Goal: Transaction & Acquisition: Book appointment/travel/reservation

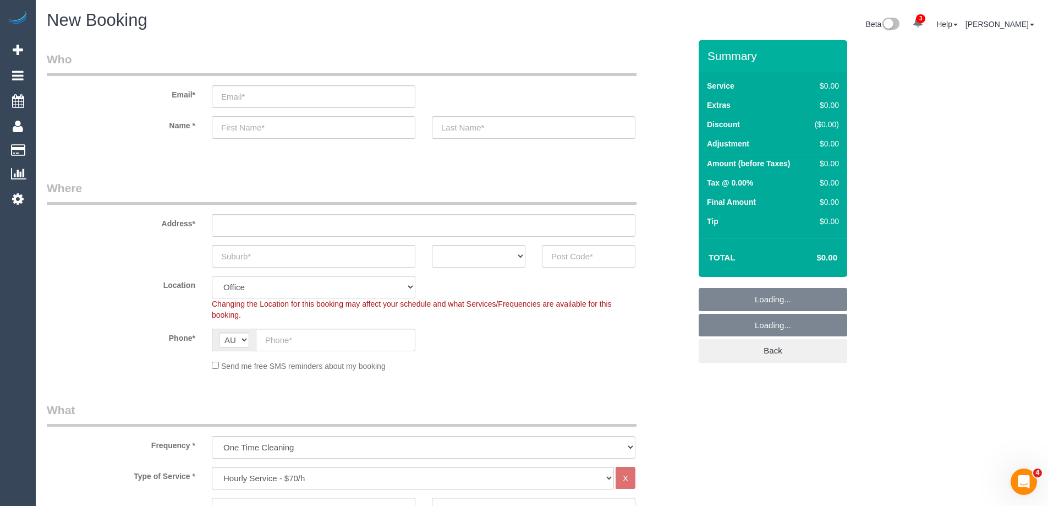
select select "object:2171"
click at [245, 262] on input "text" at bounding box center [314, 256] width 204 height 23
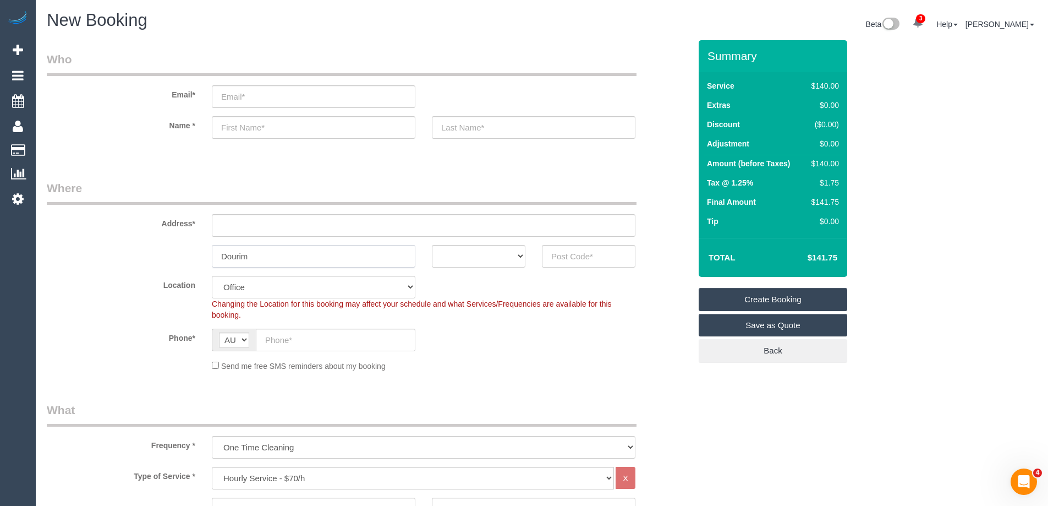
click at [245, 262] on input "Dourim" at bounding box center [314, 256] width 204 height 23
type input "Dourim"
click at [474, 322] on sui-booking-location "Location [GEOGRAPHIC_DATA] (North) East (South) [GEOGRAPHIC_DATA] (East) [GEOGR…" at bounding box center [369, 324] width 644 height 96
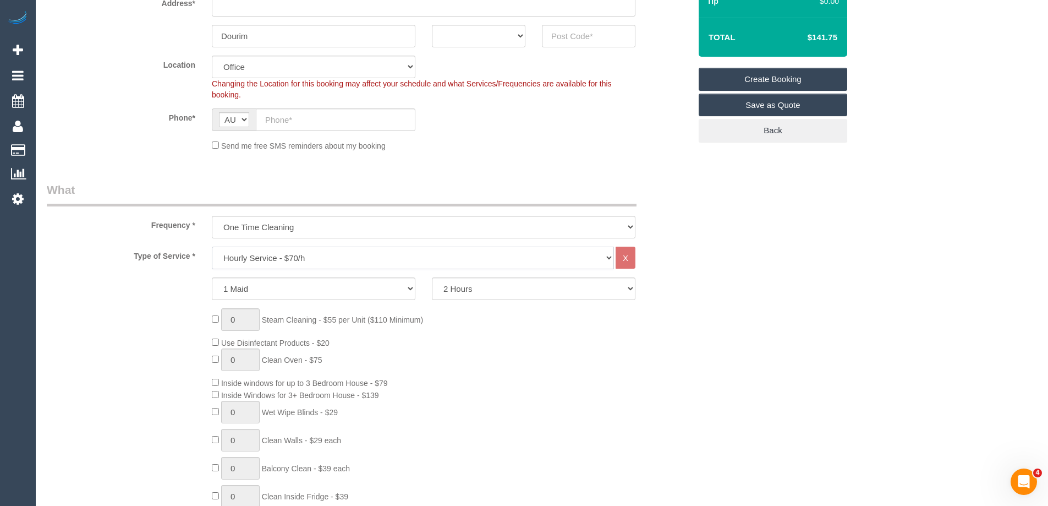
click at [293, 261] on select "Hourly Service - $70/h Hourly Service - $65/h Hourly Service - $60/h Hourly Ser…" at bounding box center [413, 257] width 402 height 23
select select "212"
click at [212, 246] on select "Hourly Service - $70/h Hourly Service - $65/h Hourly Service - $60/h Hourly Ser…" at bounding box center [413, 257] width 402 height 23
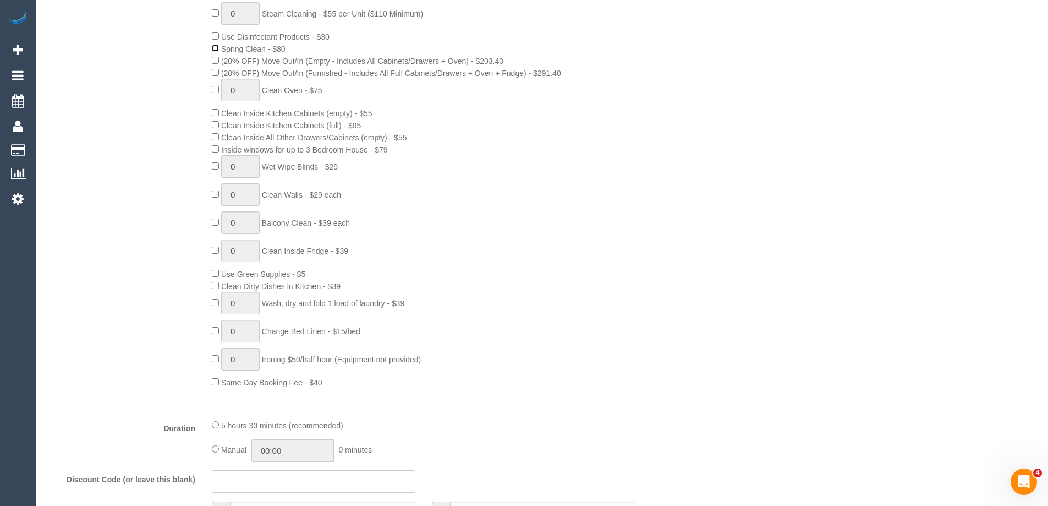
scroll to position [440, 0]
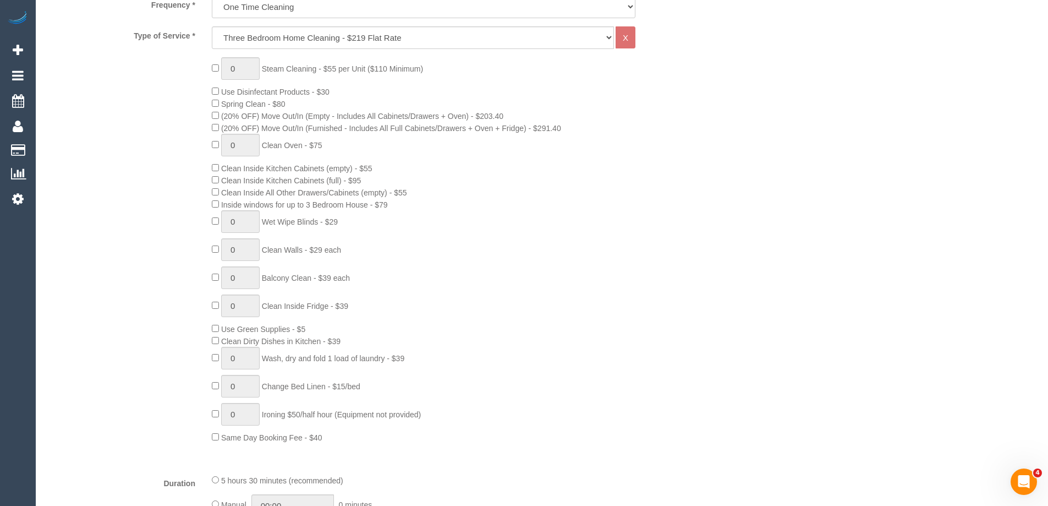
drag, startPoint x: 224, startPoint y: 106, endPoint x: 278, endPoint y: 109, distance: 54.0
click at [278, 109] on div "0 Steam Cleaning - $55 per Unit ($110 Minimum) Use Disinfectant Products - $30 …" at bounding box center [451, 250] width 495 height 386
click at [313, 105] on div "0 Steam Cleaning - $55 per Unit ($110 Minimum) Use Disinfectant Products - $30 …" at bounding box center [451, 250] width 495 height 386
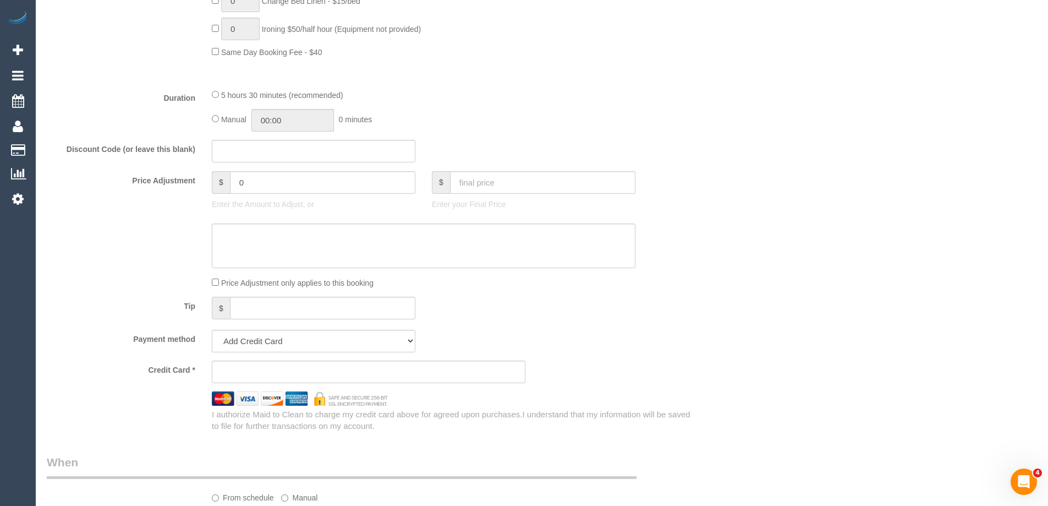
scroll to position [990, 0]
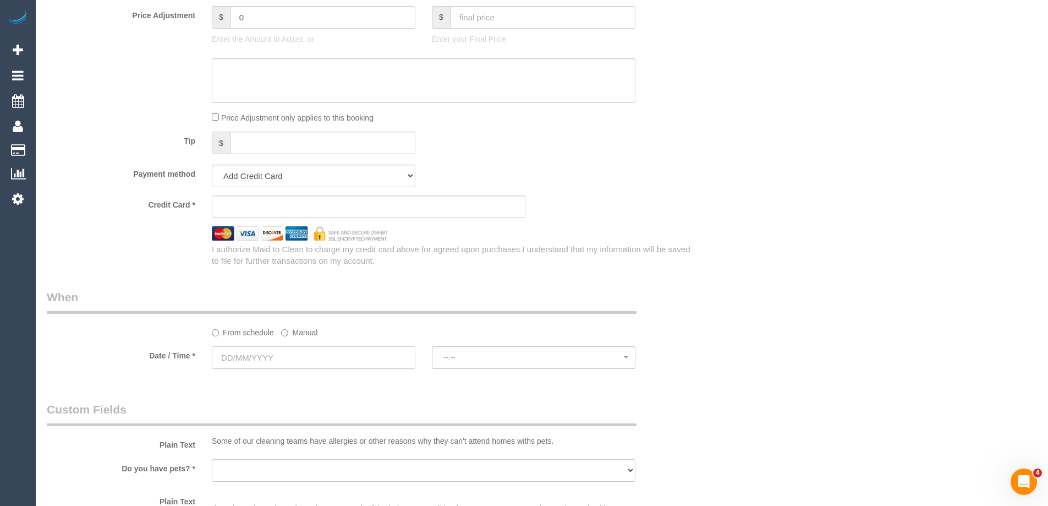
click at [269, 360] on input "text" at bounding box center [314, 357] width 204 height 23
click at [486, 403] on legend "Custom Fields" at bounding box center [342, 413] width 590 height 25
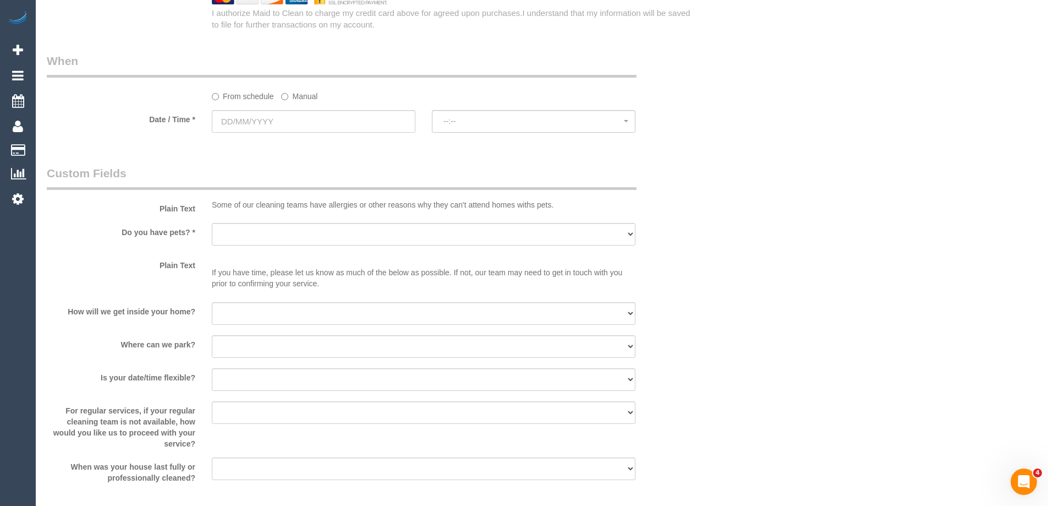
scroll to position [1265, 0]
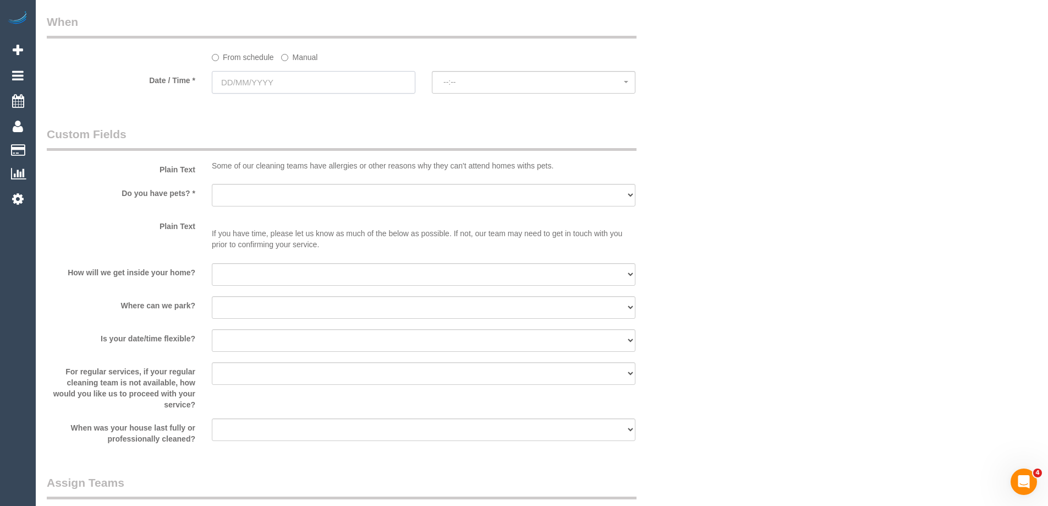
click at [295, 83] on input "text" at bounding box center [314, 82] width 204 height 23
click at [419, 129] on legend "Custom Fields" at bounding box center [342, 138] width 590 height 25
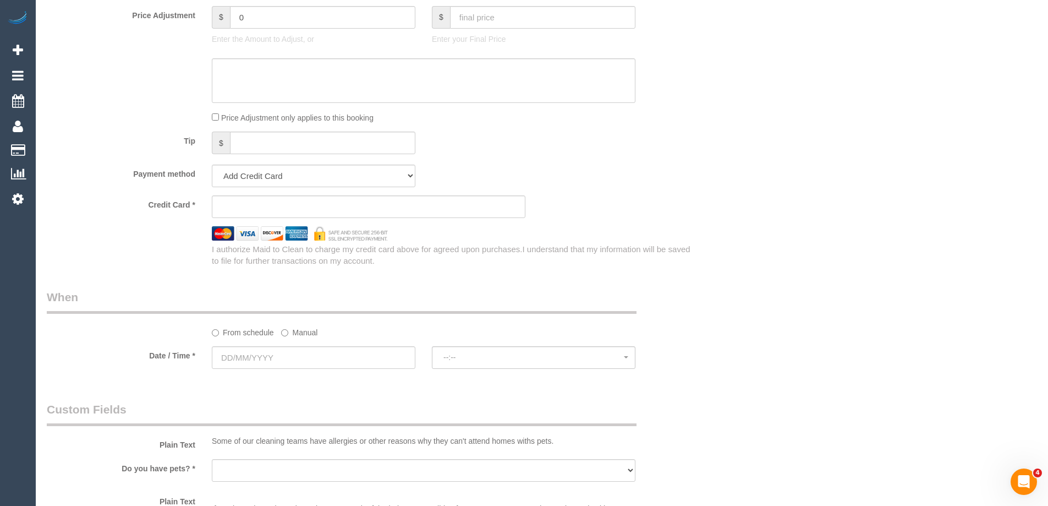
scroll to position [1155, 0]
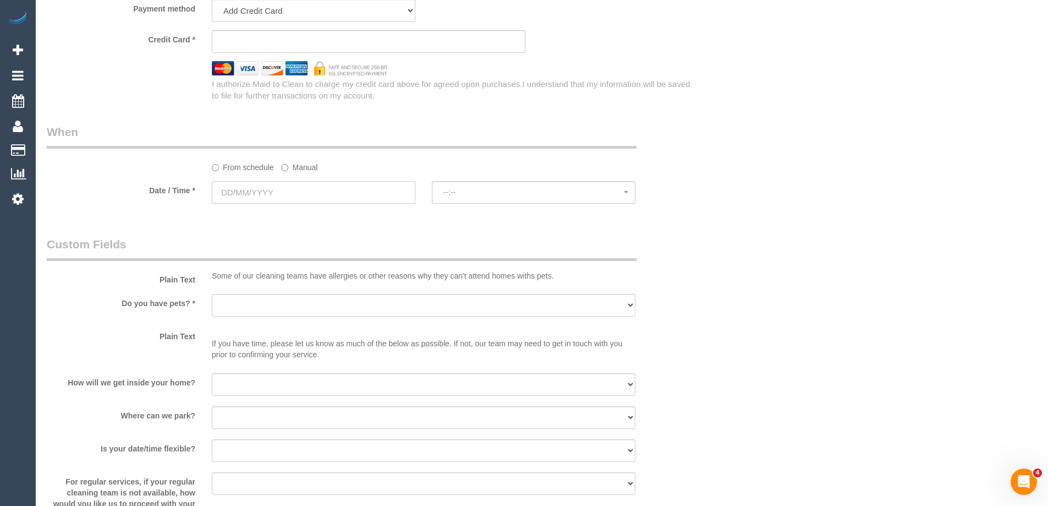
click at [375, 200] on input "text" at bounding box center [314, 192] width 204 height 23
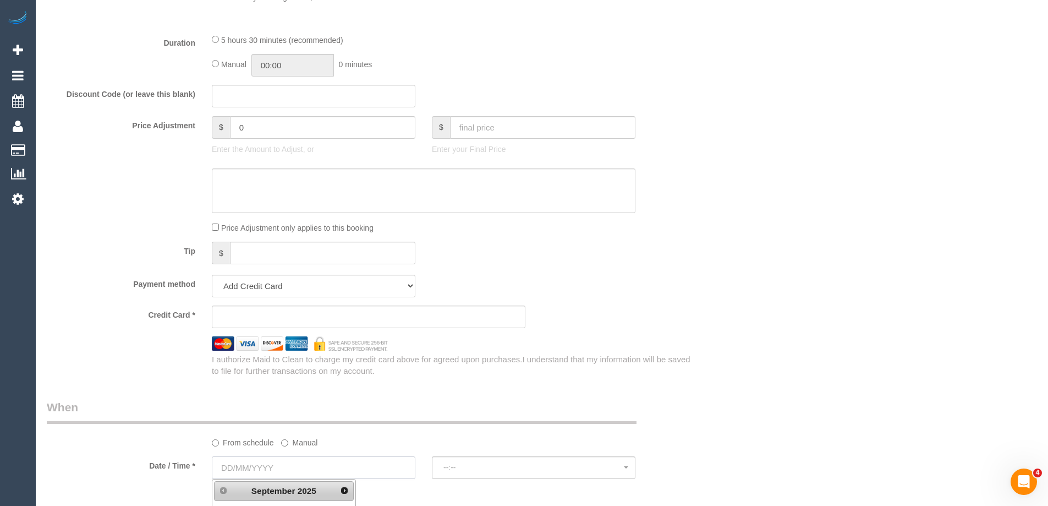
scroll to position [1265, 0]
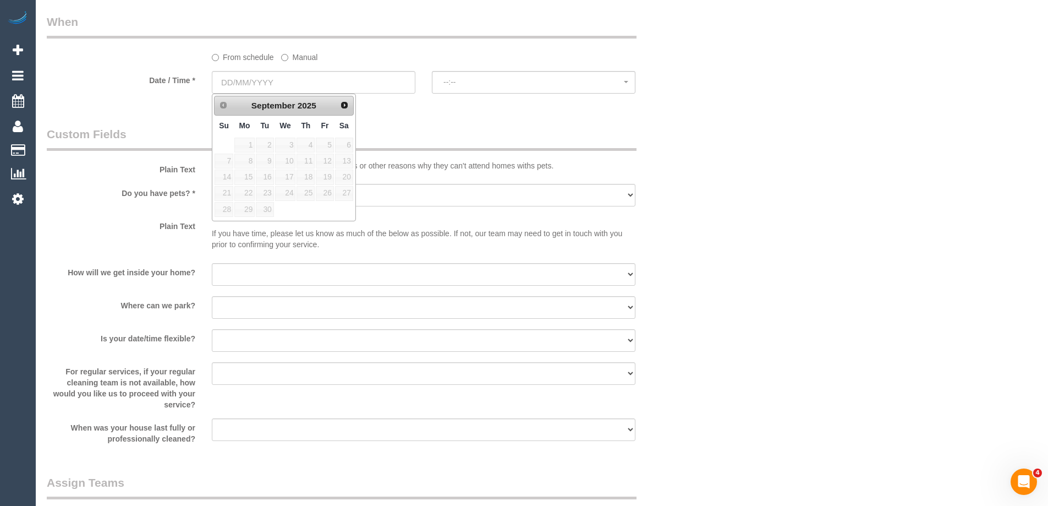
click at [695, 241] on div "Plain Text If you have time, please let us know as much of the below as possibl…" at bounding box center [369, 236] width 660 height 38
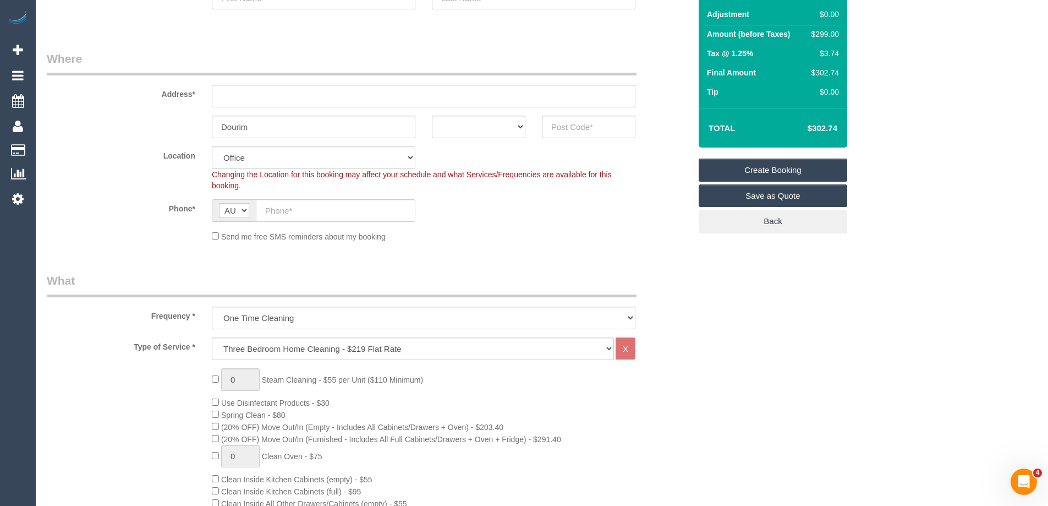
scroll to position [110, 0]
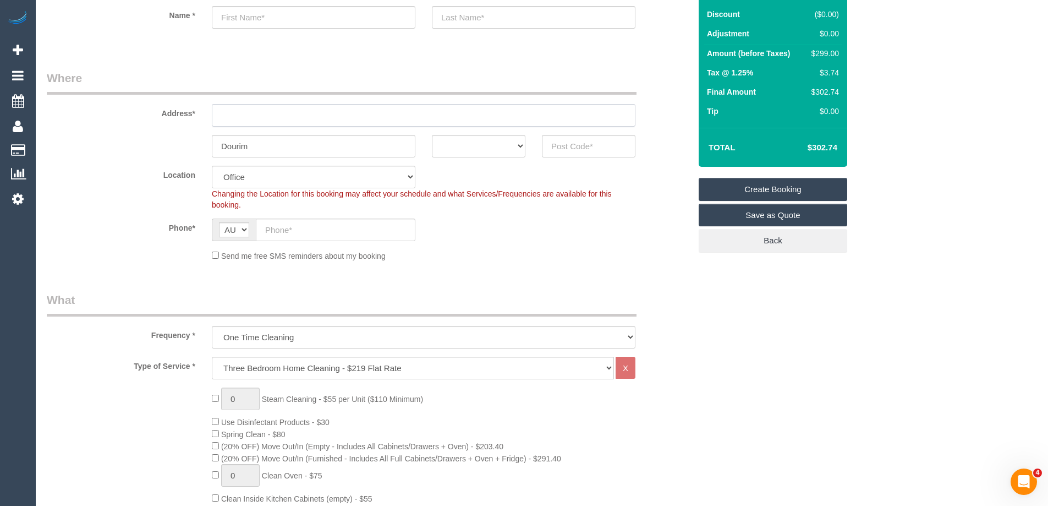
click at [298, 111] on input "text" at bounding box center [424, 115] width 424 height 23
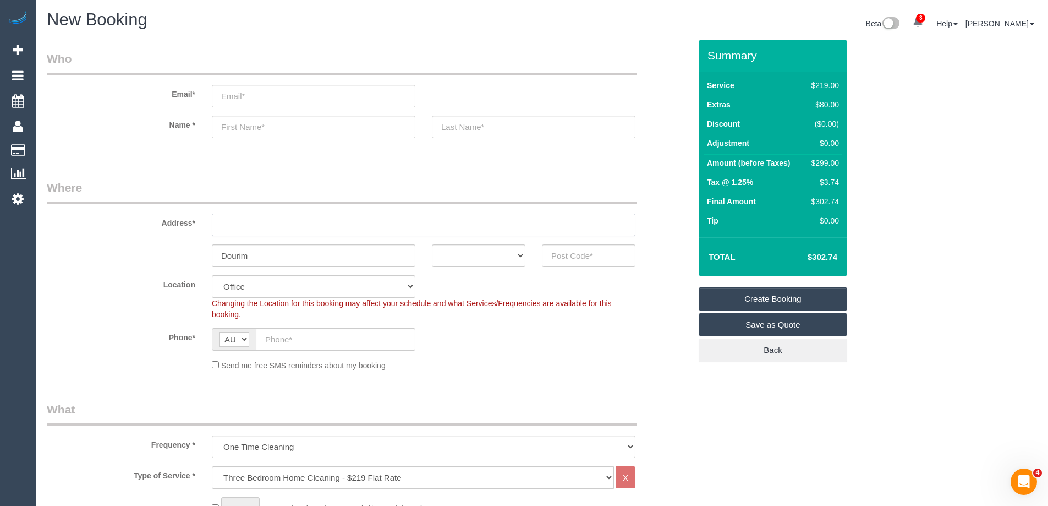
scroll to position [0, 0]
type input "[STREET_ADDRESS][PERSON_NAME]"
type input "Dourin"
click at [299, 125] on input "text" at bounding box center [314, 127] width 204 height 23
click at [359, 91] on input "email" at bounding box center [314, 96] width 204 height 23
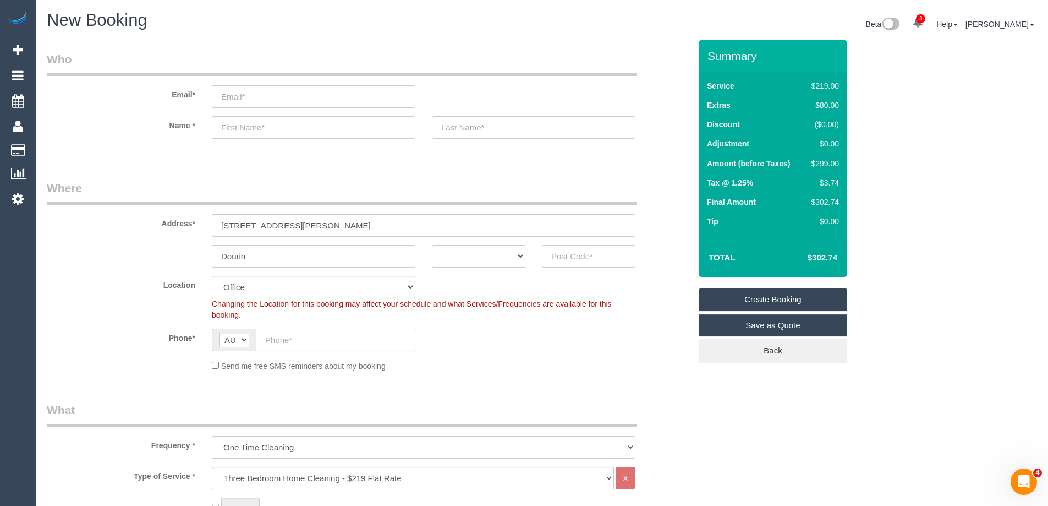
click at [295, 345] on input "text" at bounding box center [336, 339] width 160 height 23
type input "0417 219 665"
click at [284, 122] on input "text" at bounding box center [314, 127] width 204 height 23
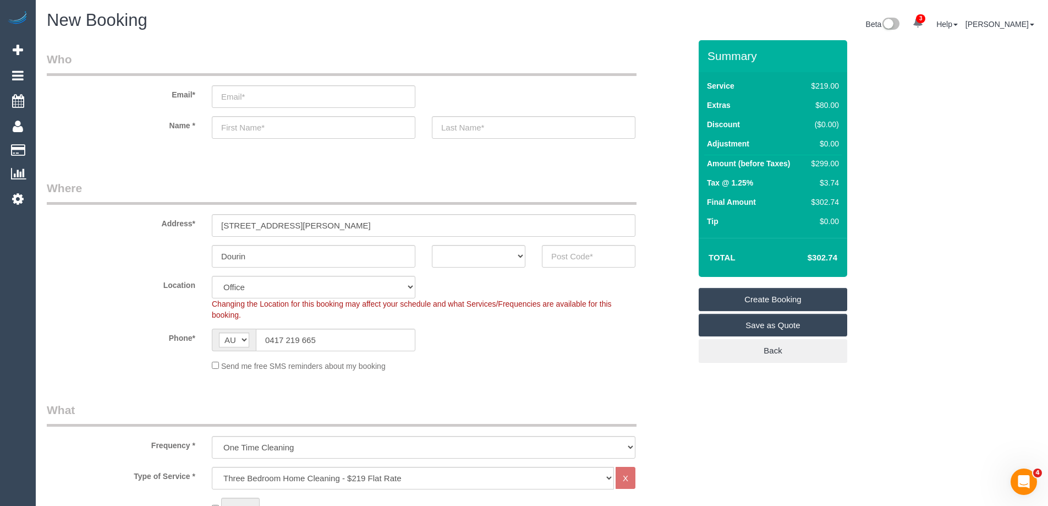
click at [329, 237] on sui-booking-address "Address* [STREET_ADDRESS][PERSON_NAME] [GEOGRAPHIC_DATA] ACT [GEOGRAPHIC_DATA] …" at bounding box center [369, 223] width 644 height 87
click at [342, 225] on input "[STREET_ADDRESS][PERSON_NAME]" at bounding box center [424, 225] width 424 height 23
click at [342, 225] on input "[STREET_ADDRESS]" at bounding box center [424, 225] width 424 height 23
type input "[STREET_ADDRESS]"
click at [479, 257] on select "ACT [GEOGRAPHIC_DATA] NT [GEOGRAPHIC_DATA] SA TAS [GEOGRAPHIC_DATA] [GEOGRAPHIC…" at bounding box center [479, 256] width 94 height 23
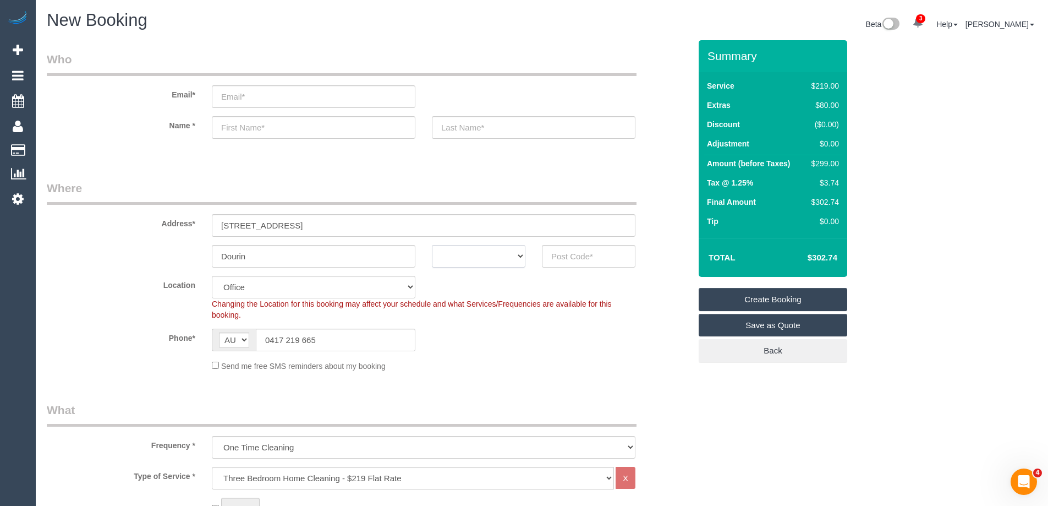
select select "VIC"
click at [432, 245] on select "ACT [GEOGRAPHIC_DATA] NT [GEOGRAPHIC_DATA] SA TAS [GEOGRAPHIC_DATA] [GEOGRAPHIC…" at bounding box center [479, 256] width 94 height 23
click at [275, 123] on input "text" at bounding box center [314, 127] width 204 height 23
type input "Collin"
type input "[PERSON_NAME]"
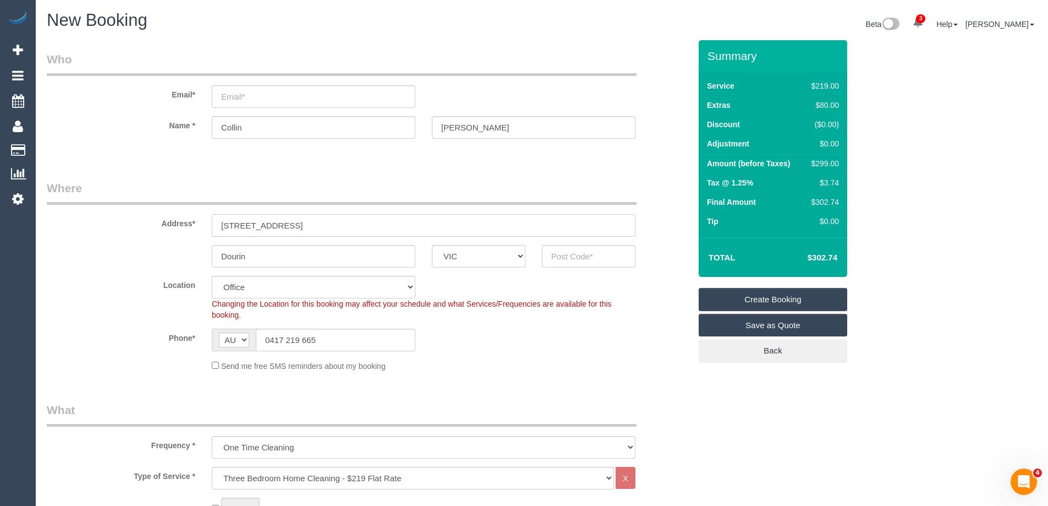
click at [330, 222] on input "[STREET_ADDRESS]" at bounding box center [424, 225] width 424 height 23
drag, startPoint x: 277, startPoint y: 259, endPoint x: 155, endPoint y: 248, distance: 122.6
click at [155, 248] on div "Dourin ACT [GEOGRAPHIC_DATA] NT [GEOGRAPHIC_DATA] SA TAS [GEOGRAPHIC_DATA] [GEO…" at bounding box center [369, 256] width 660 height 23
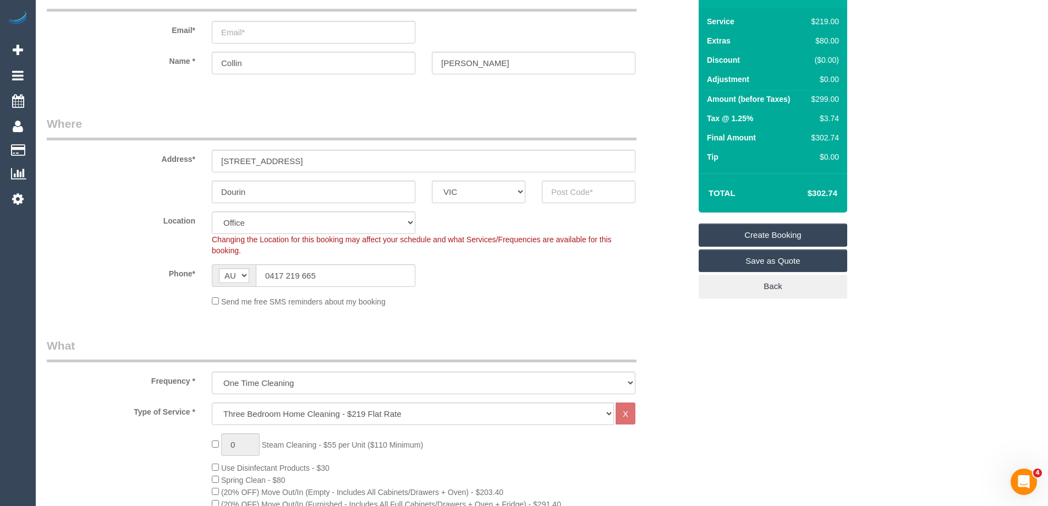
scroll to position [110, 0]
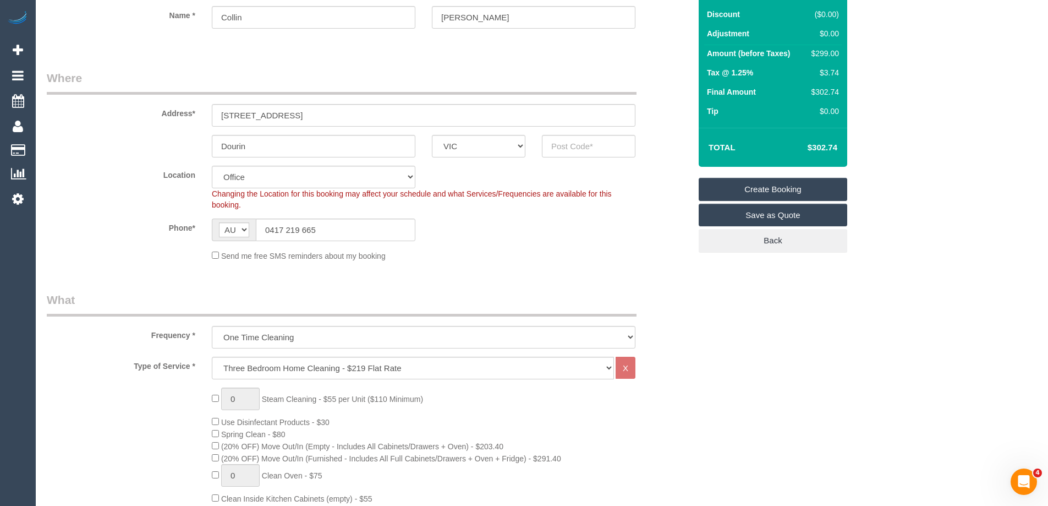
click at [379, 211] on sui-booking-location "Location [GEOGRAPHIC_DATA] (North) East (South) [GEOGRAPHIC_DATA] (East) [GEOGR…" at bounding box center [369, 214] width 644 height 96
click at [372, 227] on input "0417 219 665" at bounding box center [336, 229] width 160 height 23
